Goal: Communication & Community: Answer question/provide support

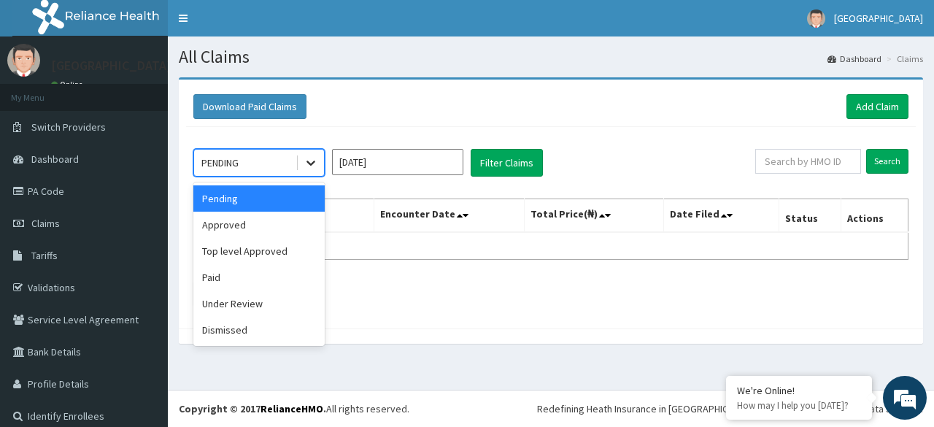
click at [311, 159] on icon at bounding box center [310, 162] width 15 height 15
click at [261, 199] on div "Pending" at bounding box center [258, 198] width 131 height 26
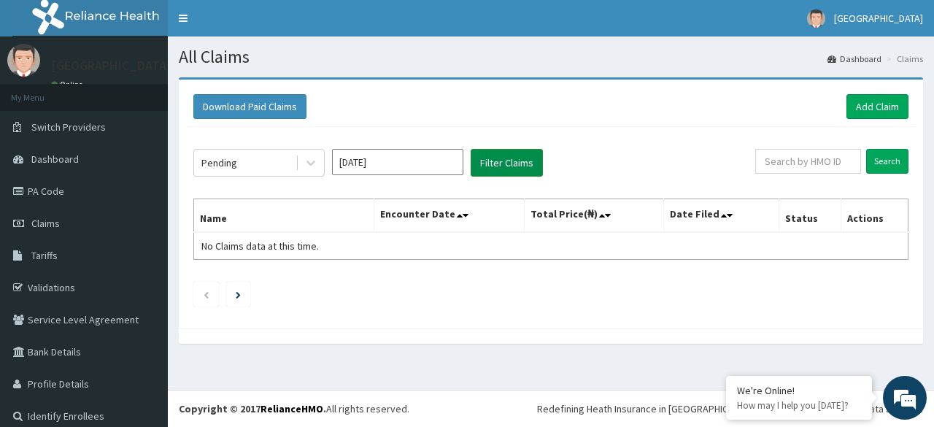
click at [515, 161] on button "Filter Claims" at bounding box center [506, 163] width 72 height 28
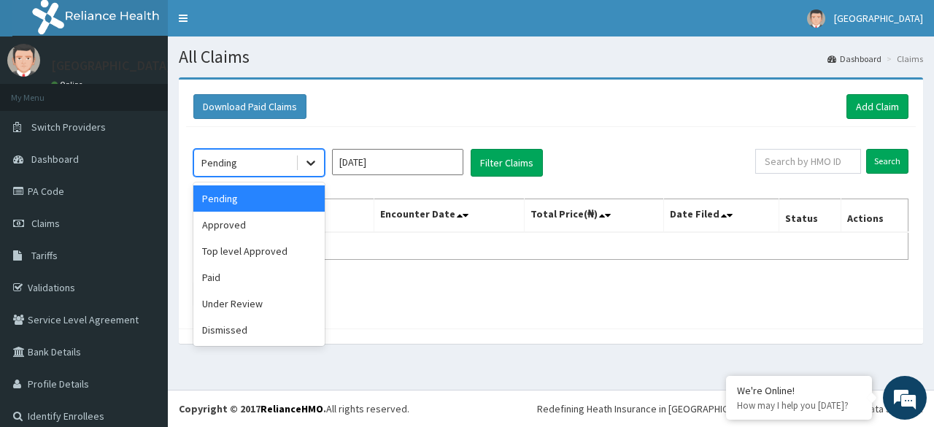
click at [311, 151] on div at bounding box center [311, 163] width 26 height 26
click at [230, 222] on div "Approved" at bounding box center [258, 225] width 131 height 26
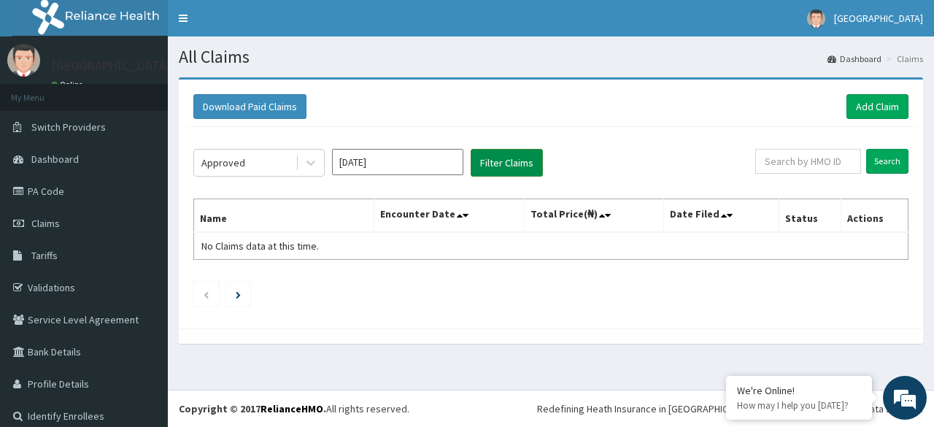
click at [489, 169] on button "Filter Claims" at bounding box center [506, 163] width 72 height 28
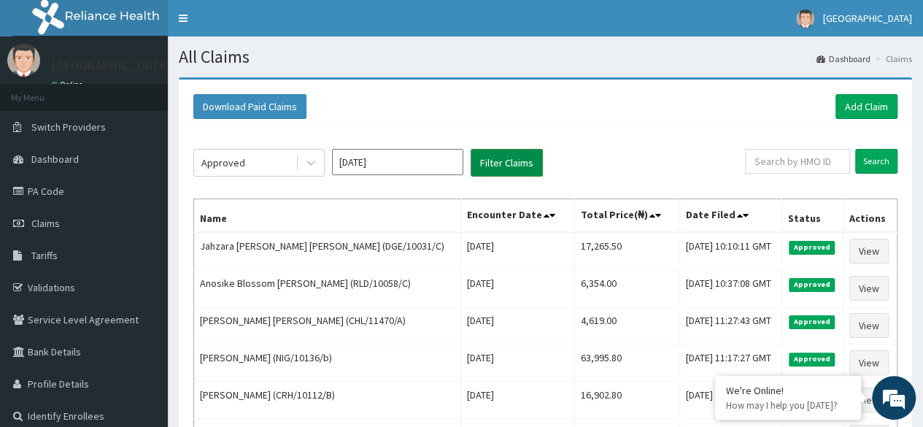
click at [489, 169] on button "Filter Claims" at bounding box center [506, 163] width 72 height 28
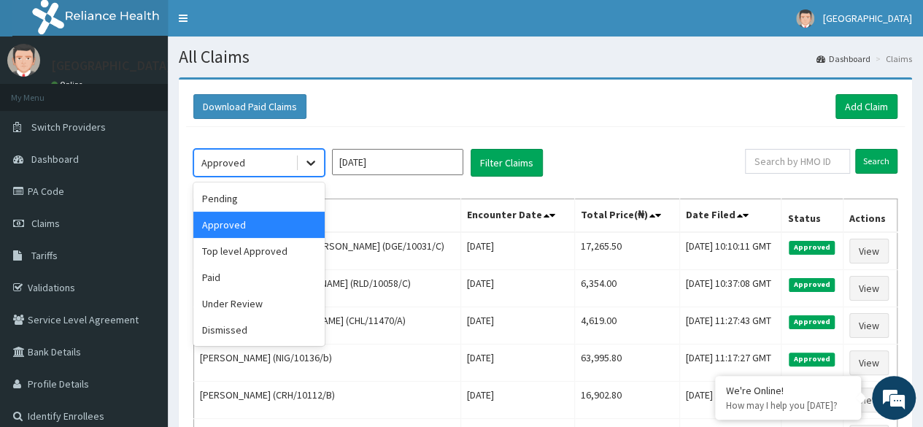
click at [319, 157] on div at bounding box center [311, 163] width 26 height 26
click at [279, 247] on div "Top level Approved" at bounding box center [258, 251] width 131 height 26
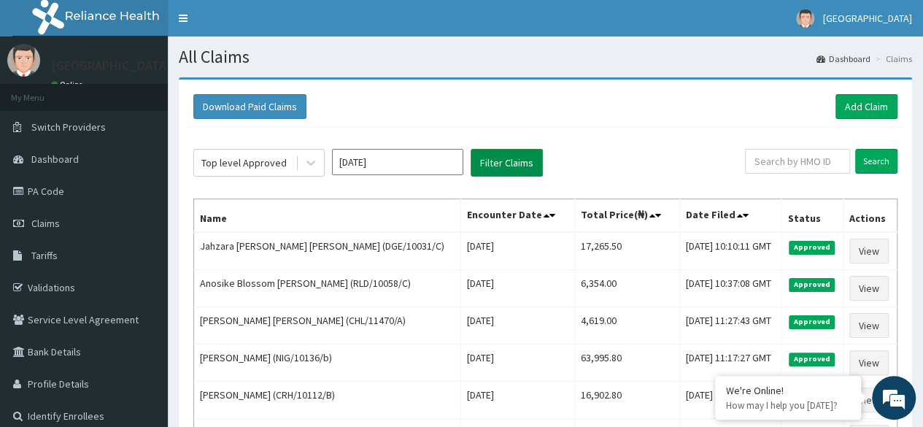
click at [506, 157] on button "Filter Claims" at bounding box center [506, 163] width 72 height 28
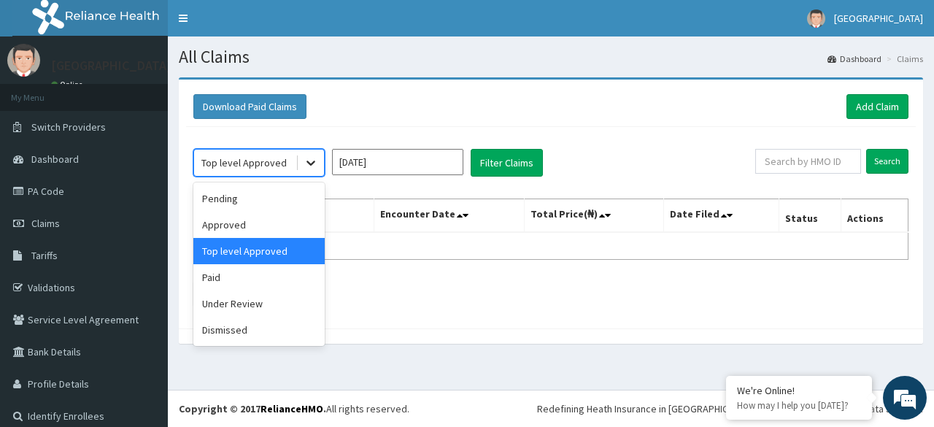
click at [313, 163] on icon at bounding box center [310, 163] width 9 height 5
click at [260, 295] on div "Under Review" at bounding box center [258, 303] width 131 height 26
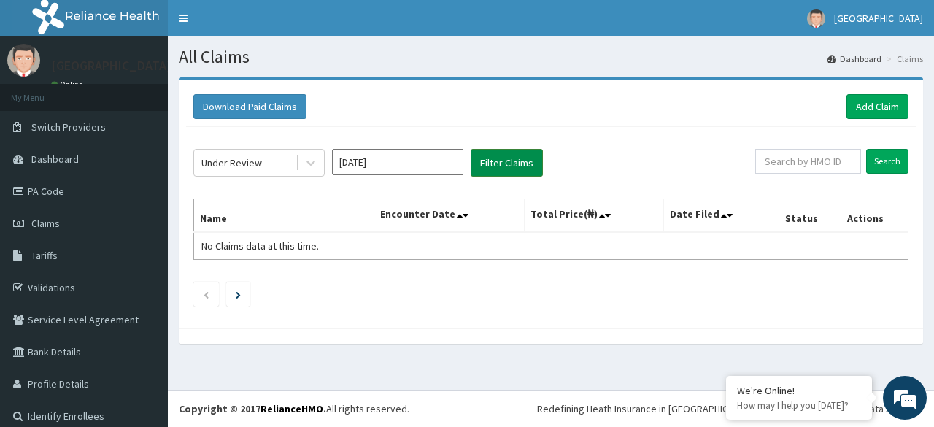
click at [511, 163] on button "Filter Claims" at bounding box center [506, 163] width 72 height 28
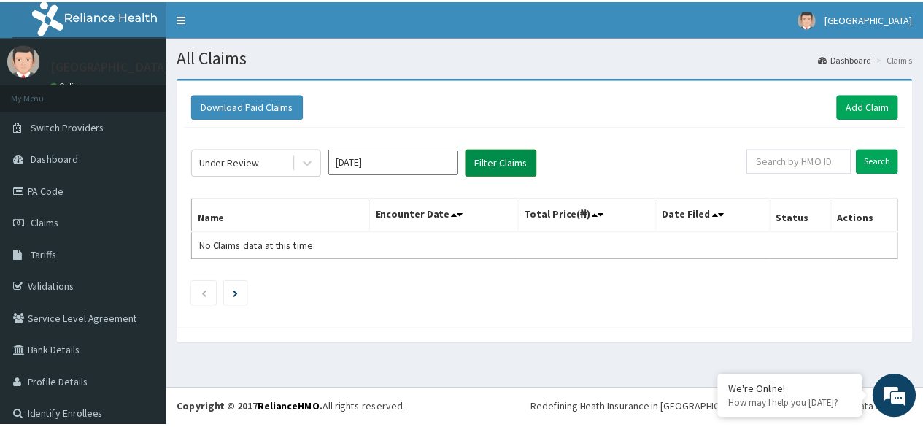
scroll to position [12, 0]
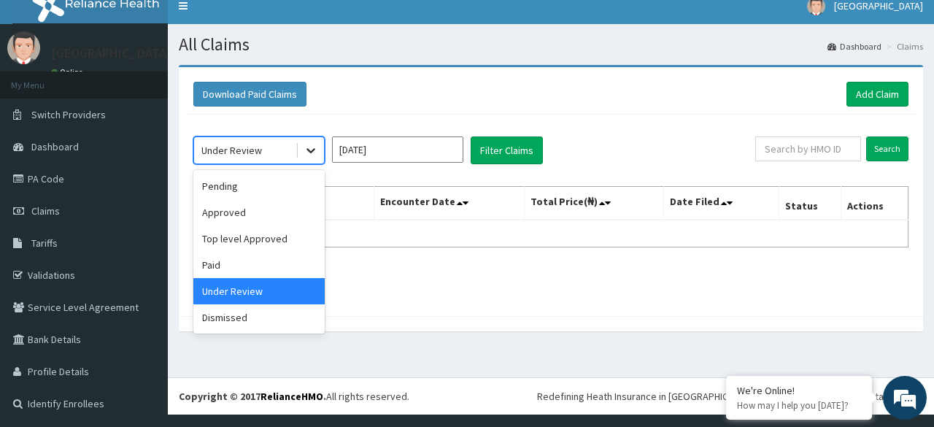
click at [314, 143] on icon at bounding box center [310, 150] width 15 height 15
click at [237, 322] on div "Dismissed" at bounding box center [258, 317] width 131 height 26
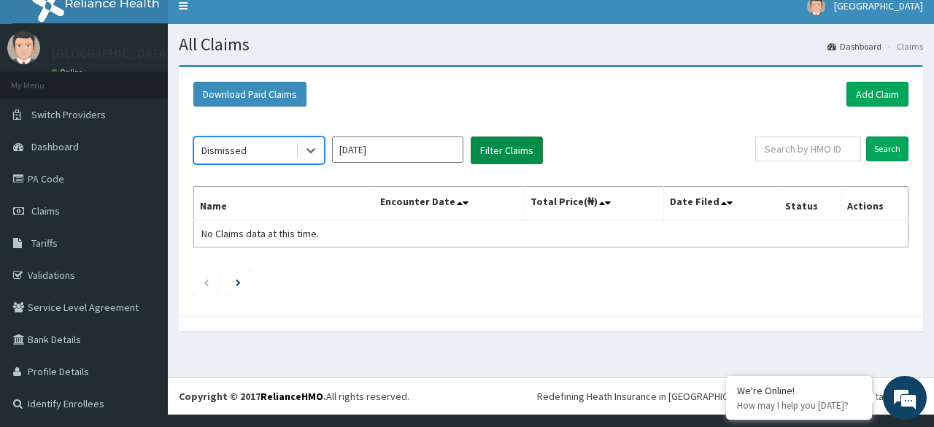
click at [500, 160] on button "Filter Claims" at bounding box center [506, 150] width 72 height 28
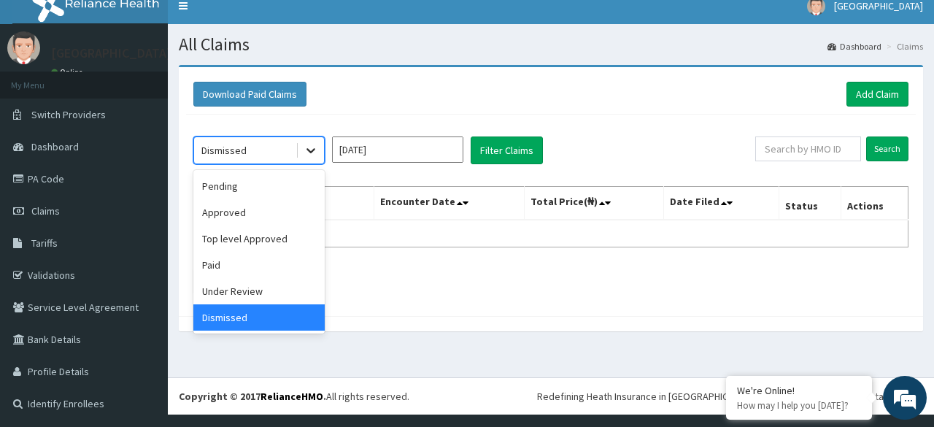
click at [306, 147] on icon at bounding box center [310, 150] width 15 height 15
click at [238, 283] on div "Under Review" at bounding box center [258, 291] width 131 height 26
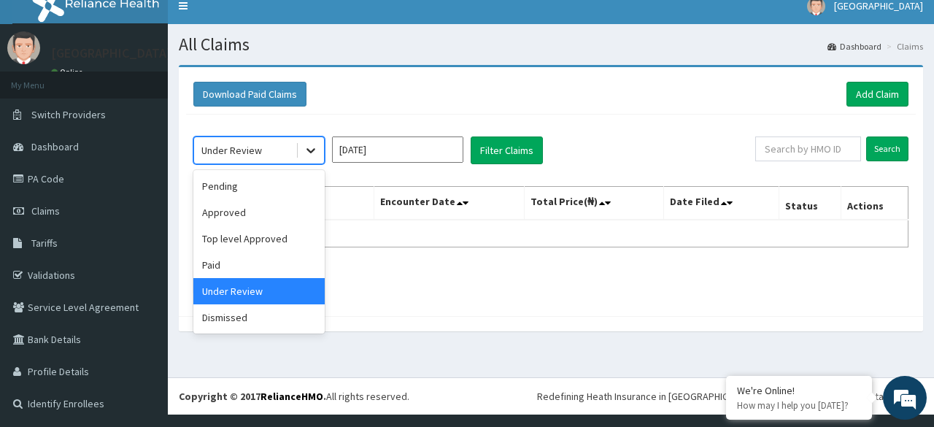
click at [303, 143] on icon at bounding box center [310, 150] width 15 height 15
click at [228, 260] on div "Paid" at bounding box center [258, 265] width 131 height 26
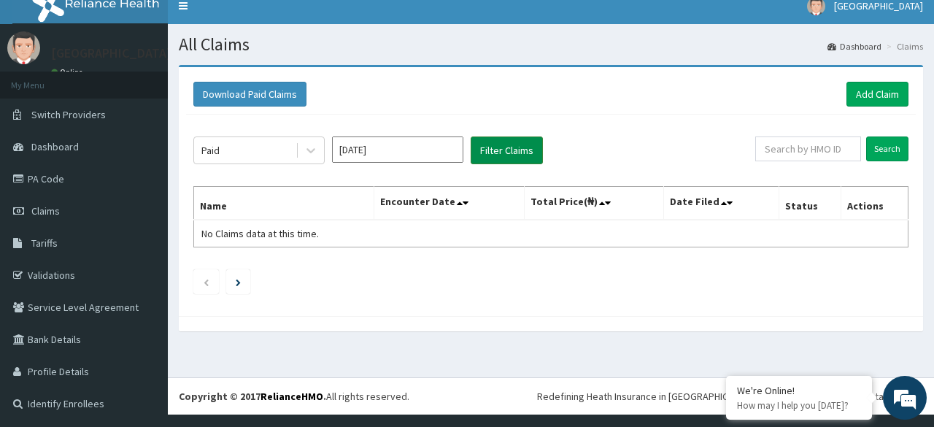
click at [495, 145] on button "Filter Claims" at bounding box center [506, 150] width 72 height 28
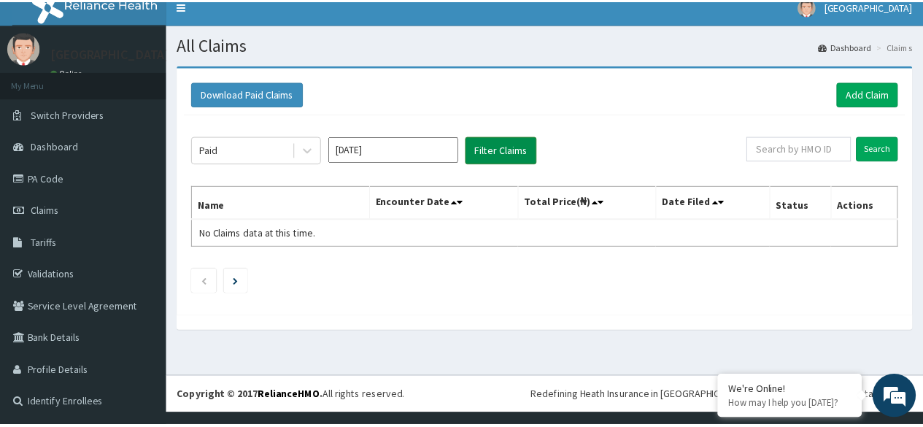
scroll to position [0, 0]
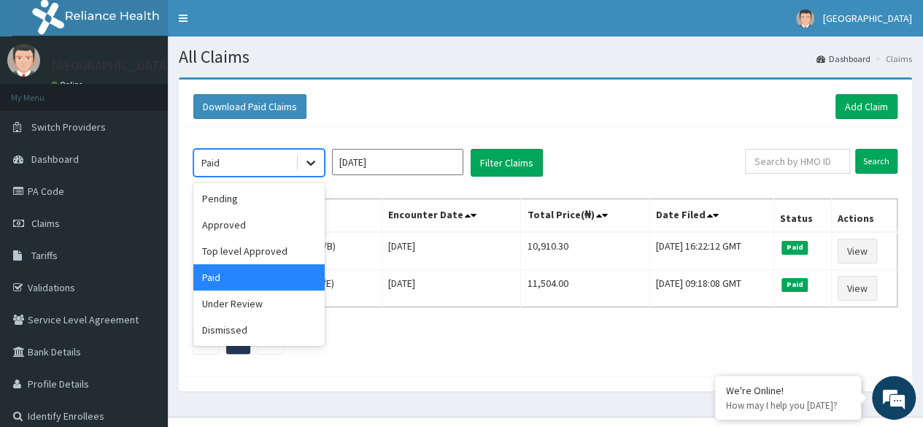
click at [307, 159] on icon at bounding box center [310, 162] width 15 height 15
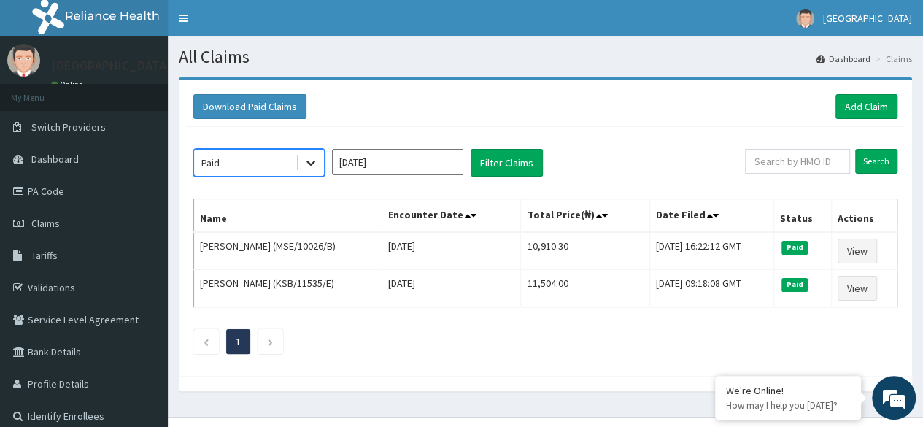
click at [308, 154] on div at bounding box center [311, 163] width 26 height 26
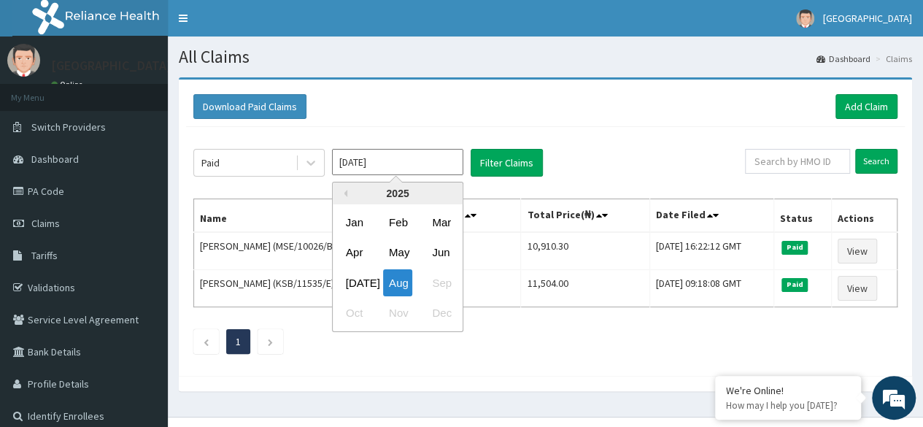
click at [385, 160] on input "[DATE]" at bounding box center [397, 162] width 131 height 26
click at [350, 271] on div "Jul" at bounding box center [354, 282] width 29 height 27
click at [412, 167] on input "Jun 2025" at bounding box center [397, 162] width 131 height 26
click at [385, 296] on div "Jul Aug Sep" at bounding box center [398, 283] width 130 height 30
click at [400, 283] on div "Aug" at bounding box center [397, 282] width 29 height 27
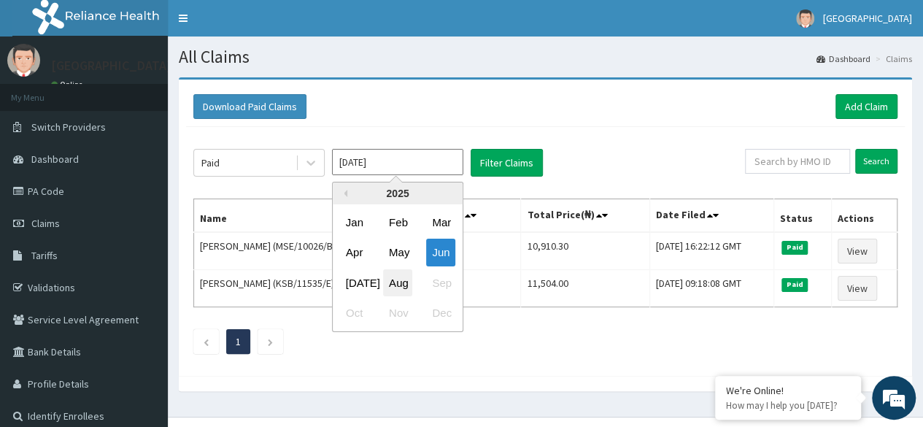
type input "Jul 2025"
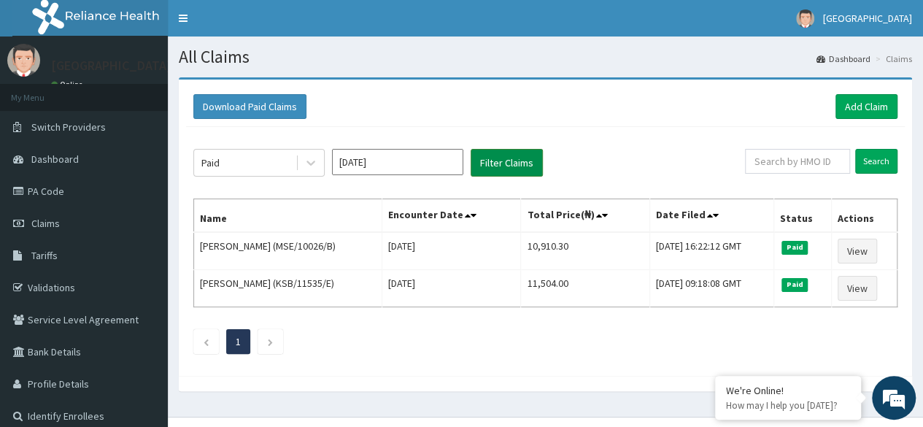
click at [516, 173] on button "Filter Claims" at bounding box center [506, 163] width 72 height 28
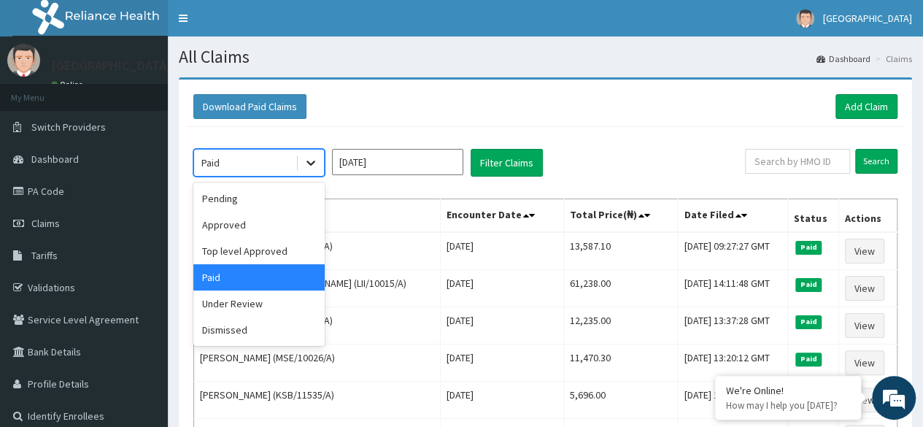
click at [313, 154] on div at bounding box center [311, 163] width 26 height 26
click at [265, 302] on div "Under Review" at bounding box center [258, 303] width 131 height 26
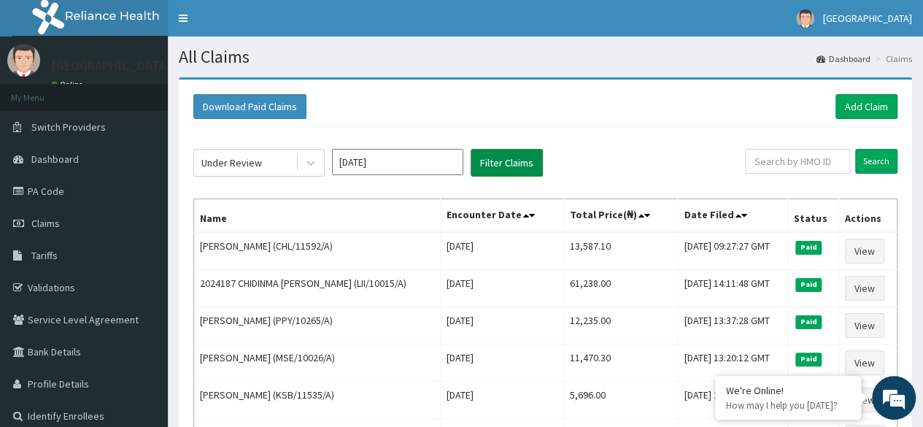
click at [490, 173] on button "Filter Claims" at bounding box center [506, 163] width 72 height 28
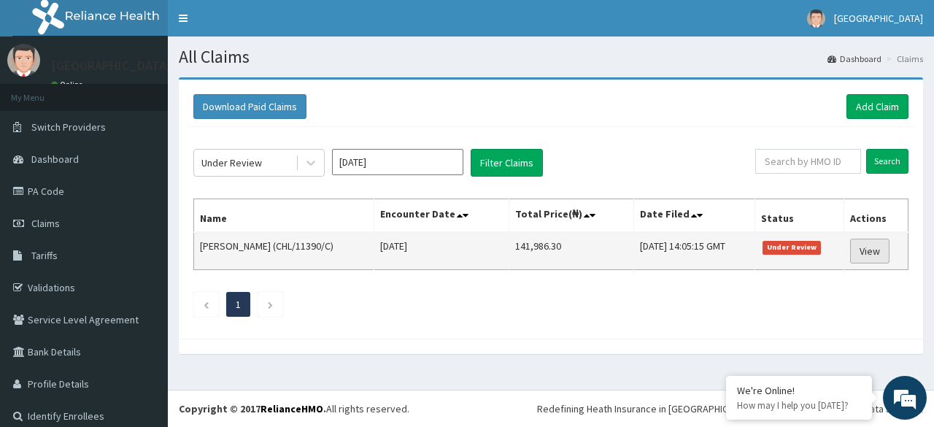
click at [859, 247] on link "View" at bounding box center [869, 251] width 39 height 25
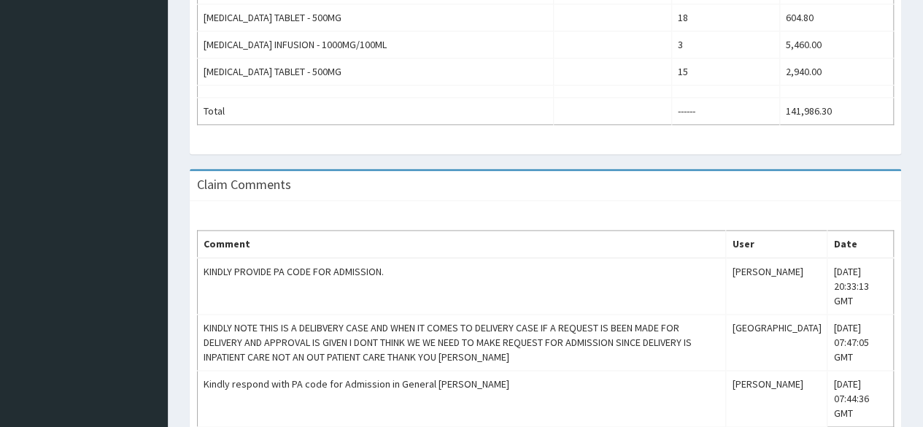
scroll to position [985, 0]
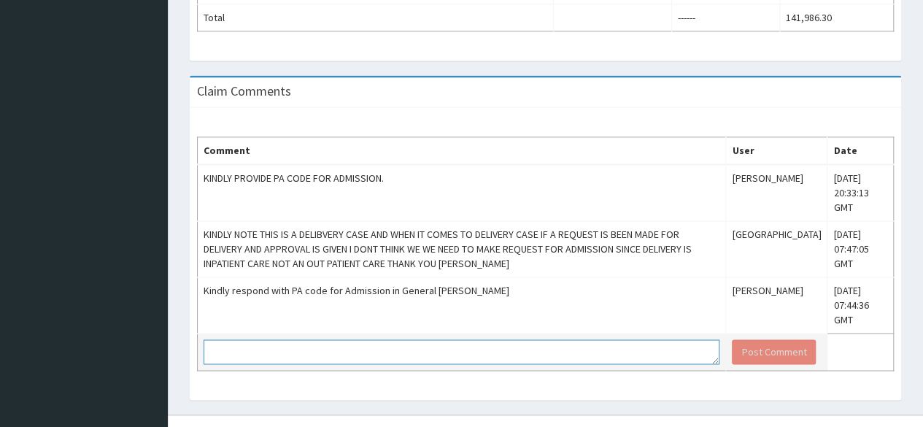
click at [581, 339] on textarea at bounding box center [461, 351] width 516 height 25
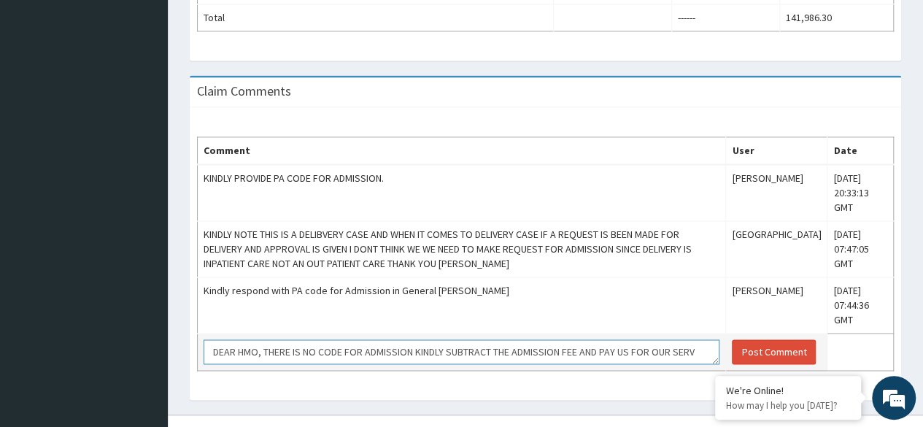
scroll to position [9, 0]
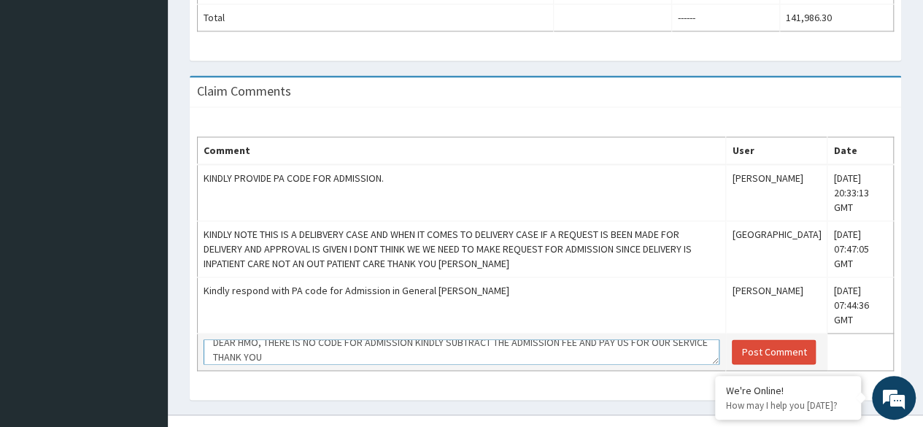
click at [248, 339] on textarea "DEAR HMO, THERE IS NO CODE FOR ADMISSION KINDLY SUBTRACT THE ADMISSION FEE AND …" at bounding box center [461, 351] width 516 height 25
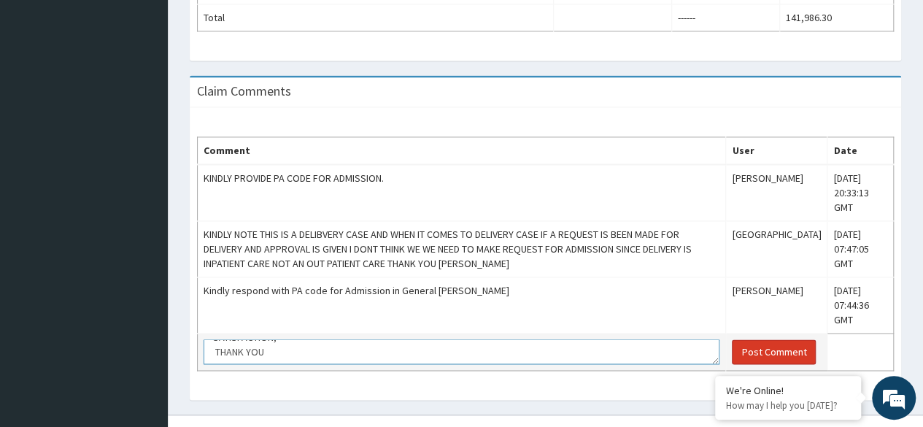
type textarea "DEAR HMO, THERE IS NO CODE FOR ADMISSION KINDLY SUBTRACT THE ADMISSION FEE AND …"
click at [741, 339] on button "Post Comment" at bounding box center [774, 351] width 84 height 25
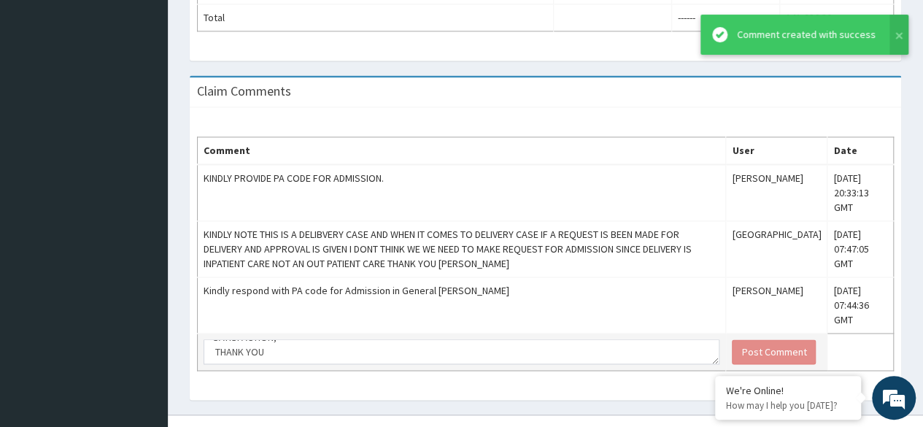
scroll to position [0, 0]
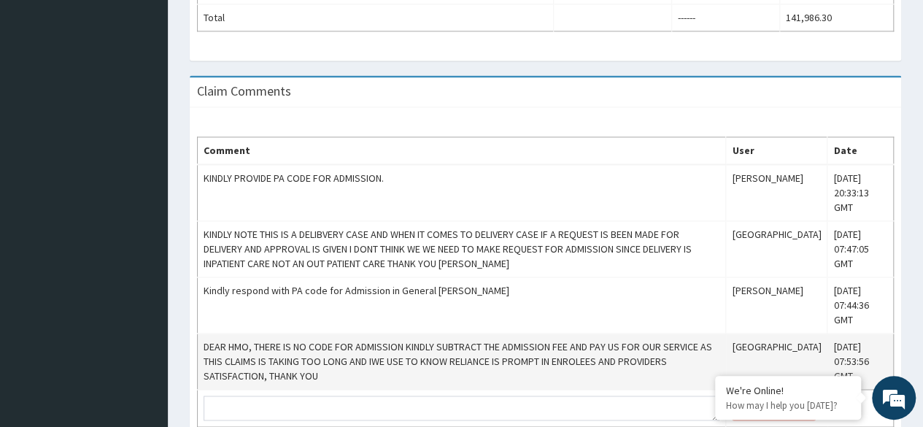
click at [388, 336] on td "DEAR HMO, THERE IS NO CODE FOR ADMISSION KINDLY SUBTRACT THE ADMISSION FEE AND …" at bounding box center [462, 361] width 528 height 56
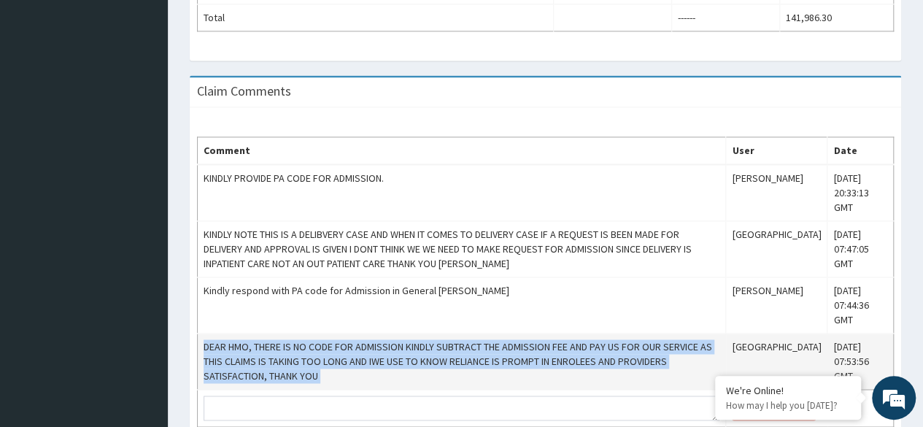
click at [388, 336] on td "DEAR HMO, THERE IS NO CODE FOR ADMISSION KINDLY SUBTRACT THE ADMISSION FEE AND …" at bounding box center [462, 361] width 528 height 56
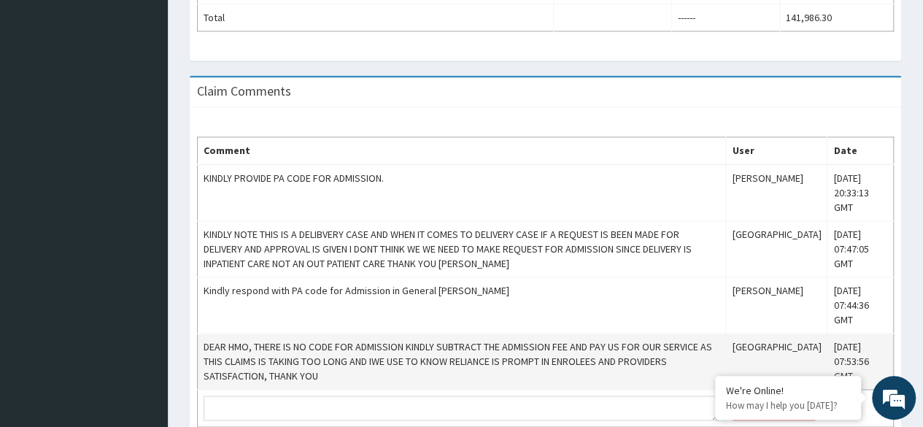
click at [388, 336] on td "DEAR HMO, THERE IS NO CODE FOR ADMISSION KINDLY SUBTRACT THE ADMISSION FEE AND …" at bounding box center [462, 361] width 528 height 56
drag, startPoint x: 388, startPoint y: 336, endPoint x: 369, endPoint y: 336, distance: 19.0
click at [369, 336] on td "DEAR HMO, THERE IS NO CODE FOR ADMISSION KINDLY SUBTRACT THE ADMISSION FEE AND …" at bounding box center [462, 361] width 528 height 56
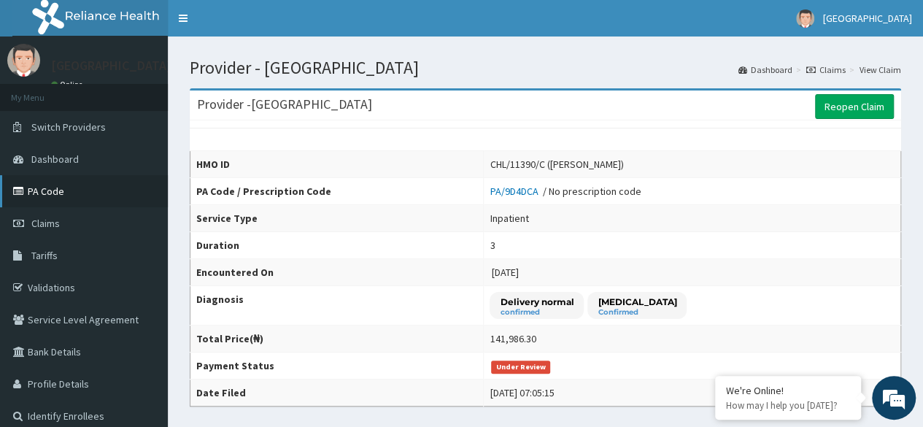
click at [45, 191] on link "PA Code" at bounding box center [84, 191] width 168 height 32
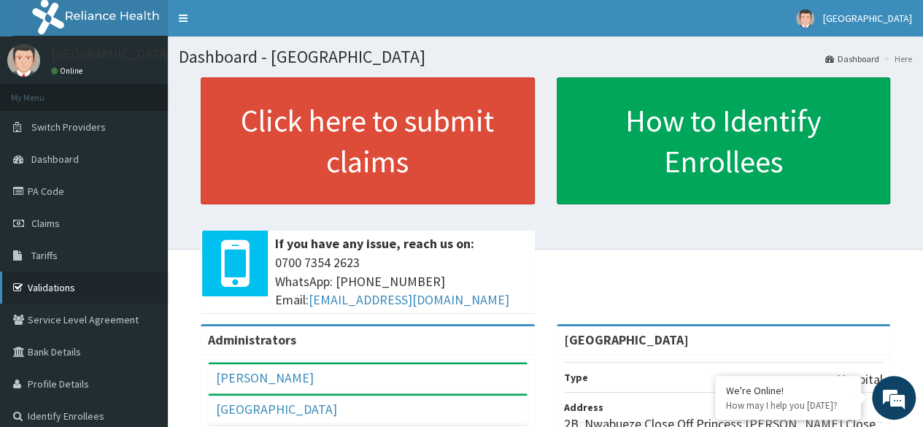
click at [58, 292] on link "Validations" at bounding box center [84, 287] width 168 height 32
click at [48, 217] on span "Claims" at bounding box center [45, 223] width 28 height 13
